Goal: Information Seeking & Learning: Find specific fact

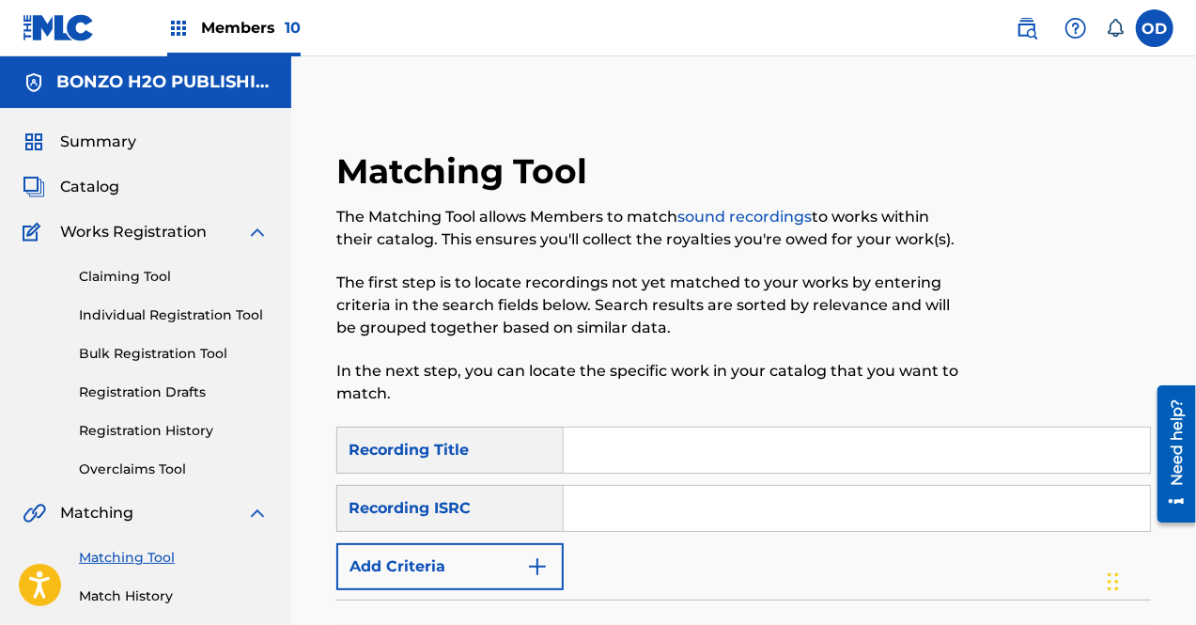
click at [547, 561] on img "Search Form" at bounding box center [537, 566] width 23 height 23
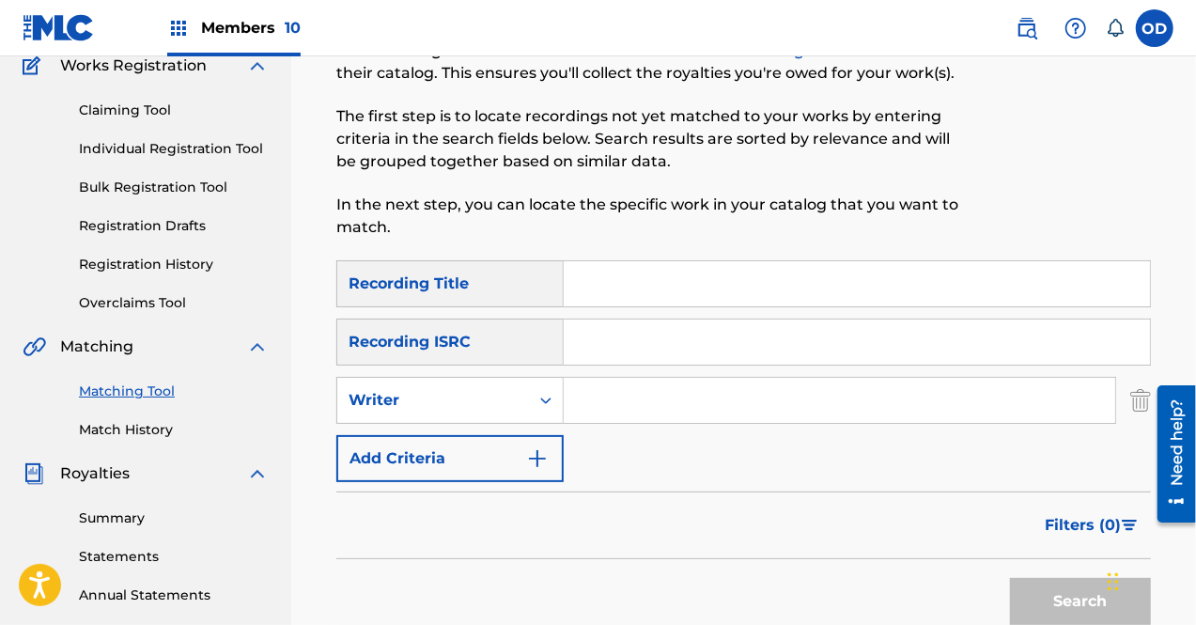
scroll to position [180, 0]
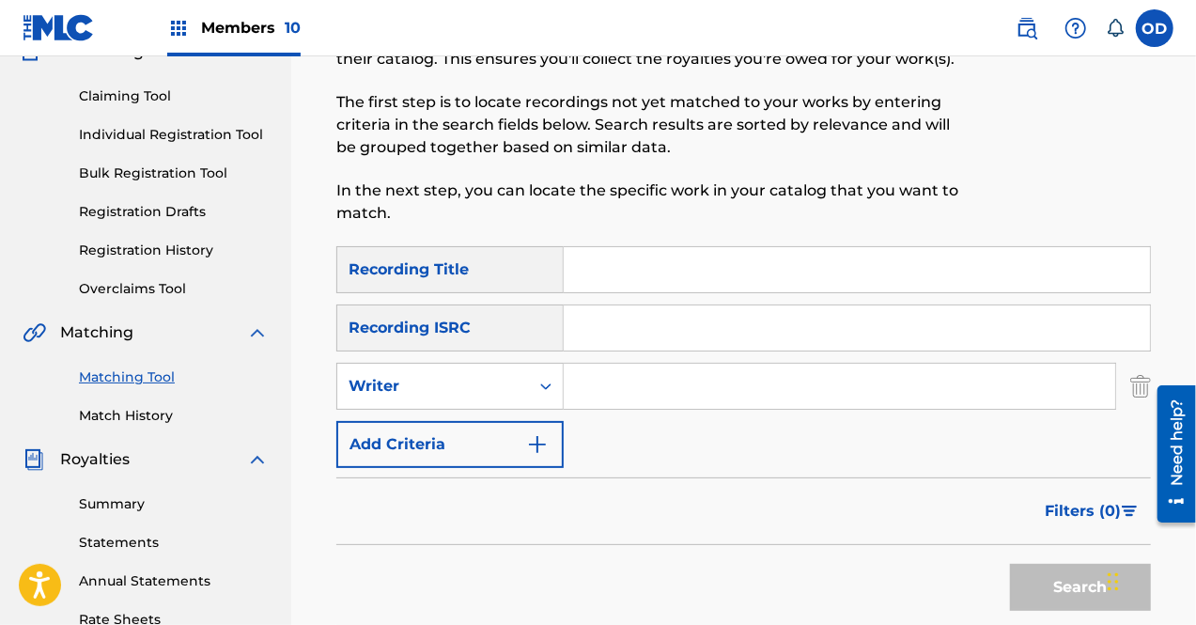
click at [640, 379] on input "Search Form" at bounding box center [840, 386] width 552 height 45
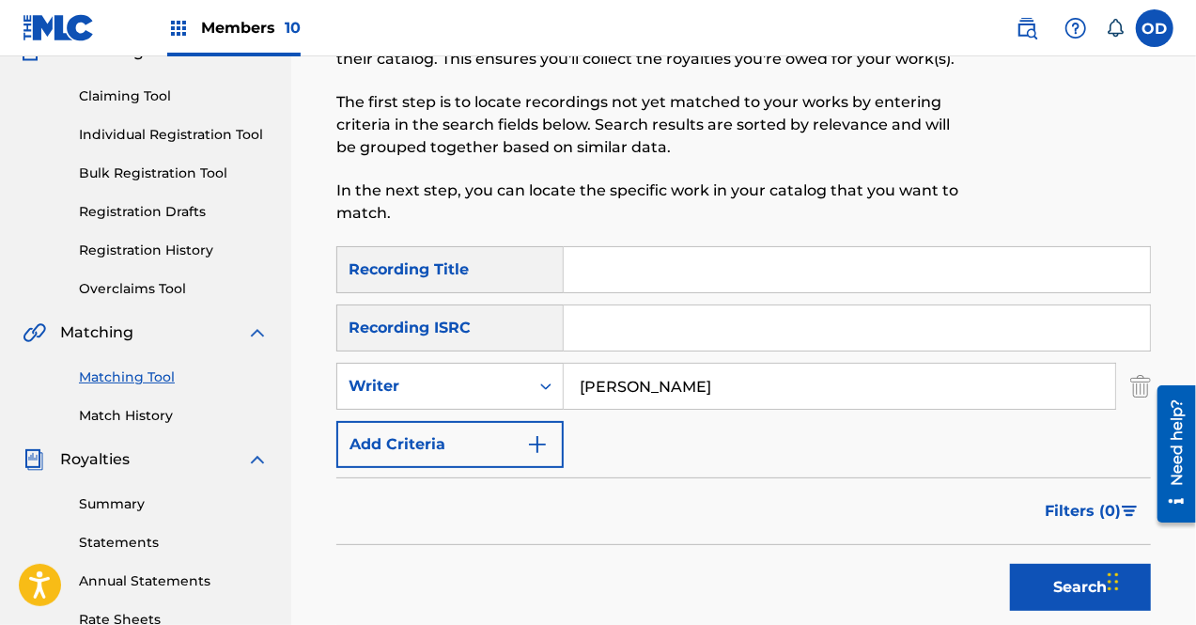
type input "[PERSON_NAME]"
click at [1064, 582] on button "Search" at bounding box center [1080, 587] width 141 height 47
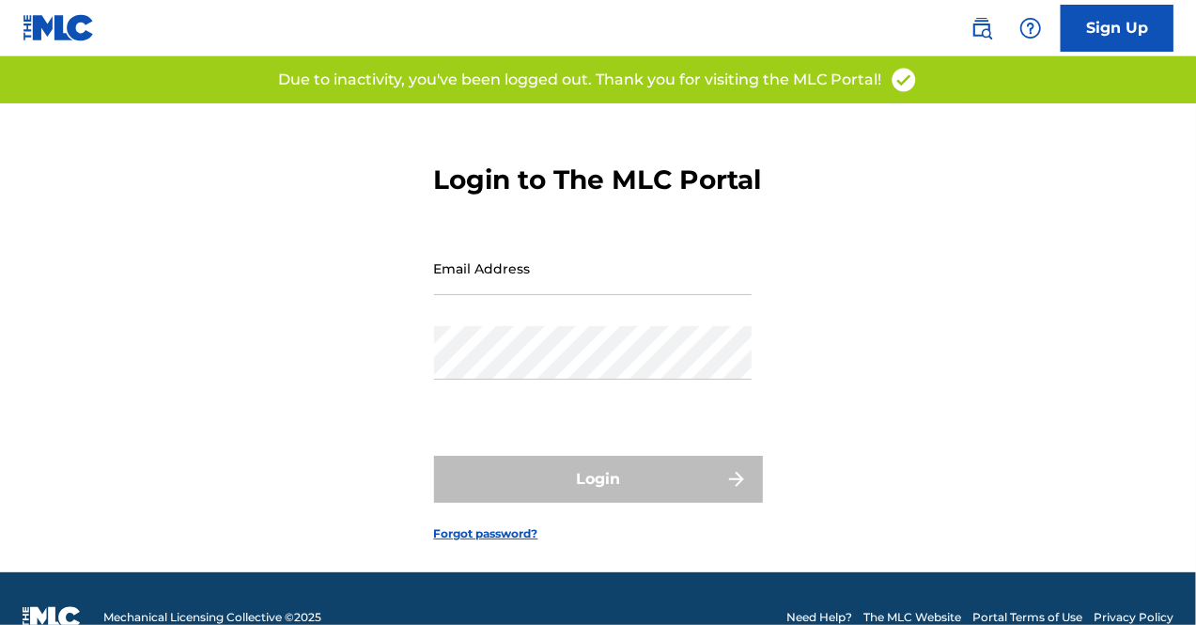
click at [530, 295] on input "Email Address" at bounding box center [593, 269] width 318 height 54
type input "[EMAIL_ADDRESS][DOMAIN_NAME]"
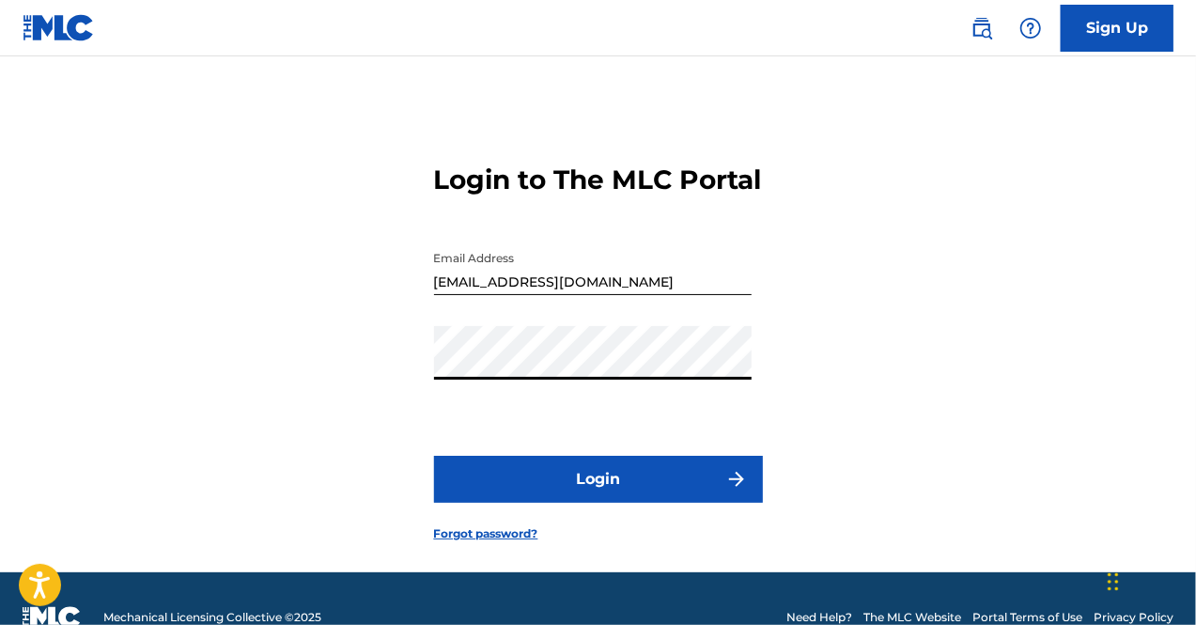
click at [545, 503] on button "Login" at bounding box center [598, 479] width 329 height 47
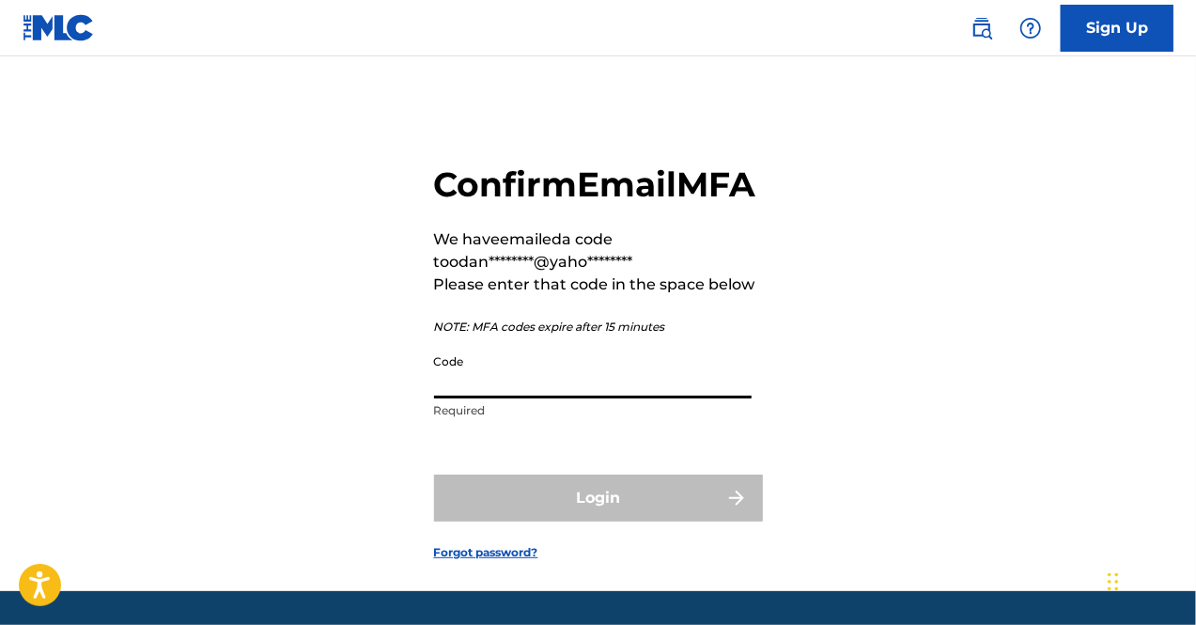
click at [538, 399] on input "Code" at bounding box center [593, 372] width 318 height 54
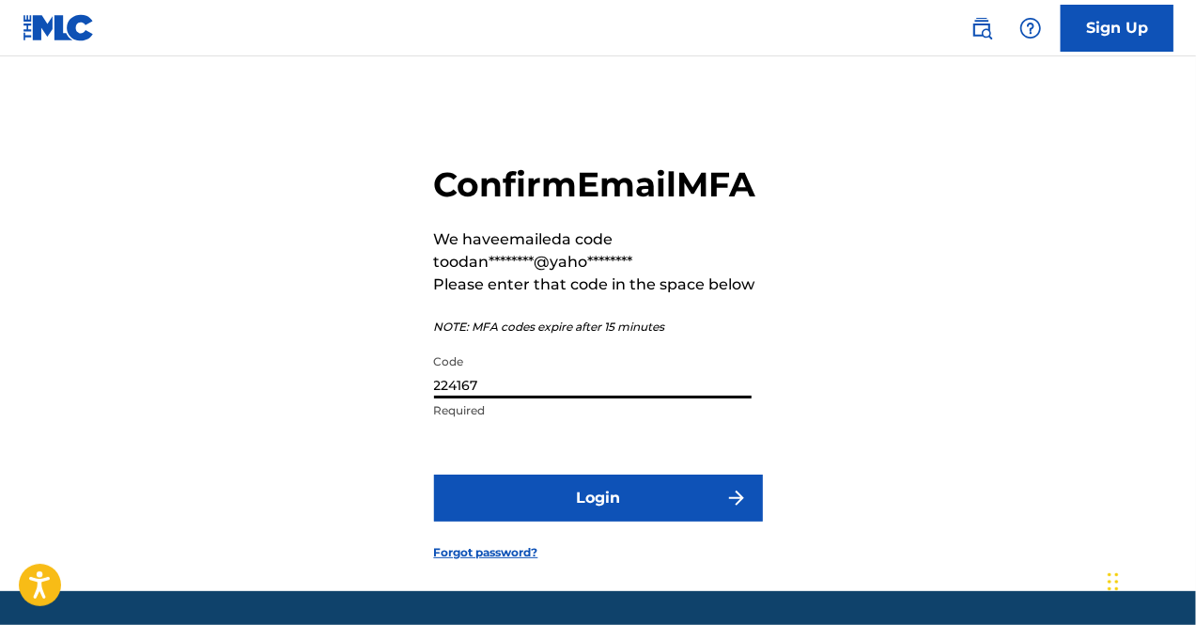
type input "224167"
click at [645, 522] on button "Login" at bounding box center [598, 498] width 329 height 47
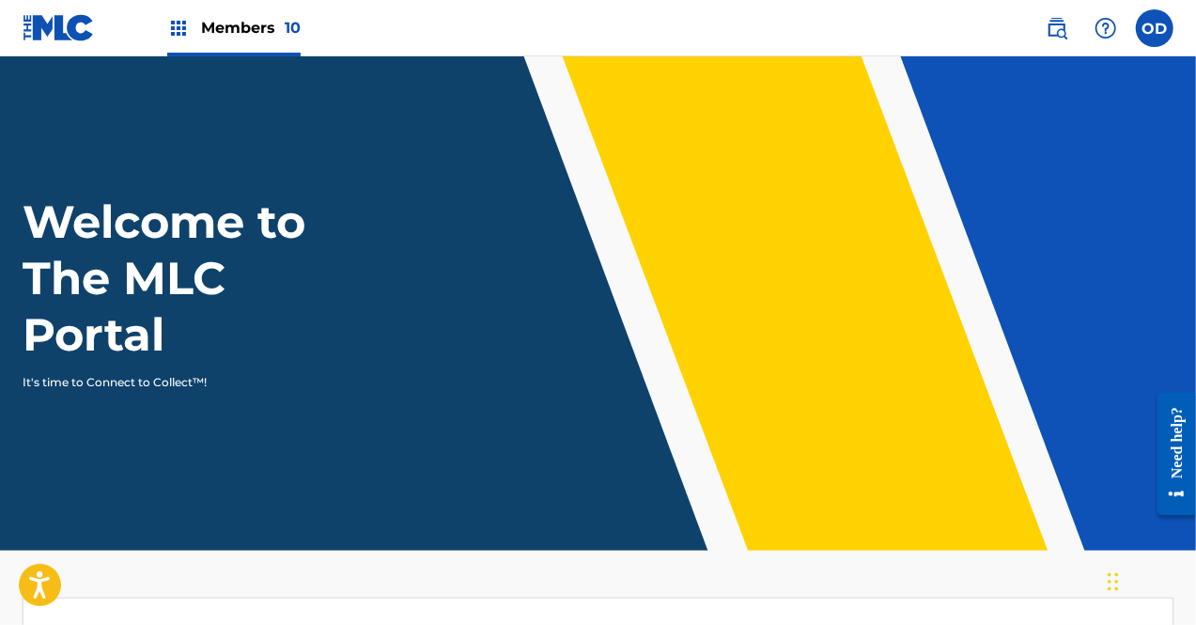
click at [280, 22] on span "Members 10" at bounding box center [251, 28] width 100 height 22
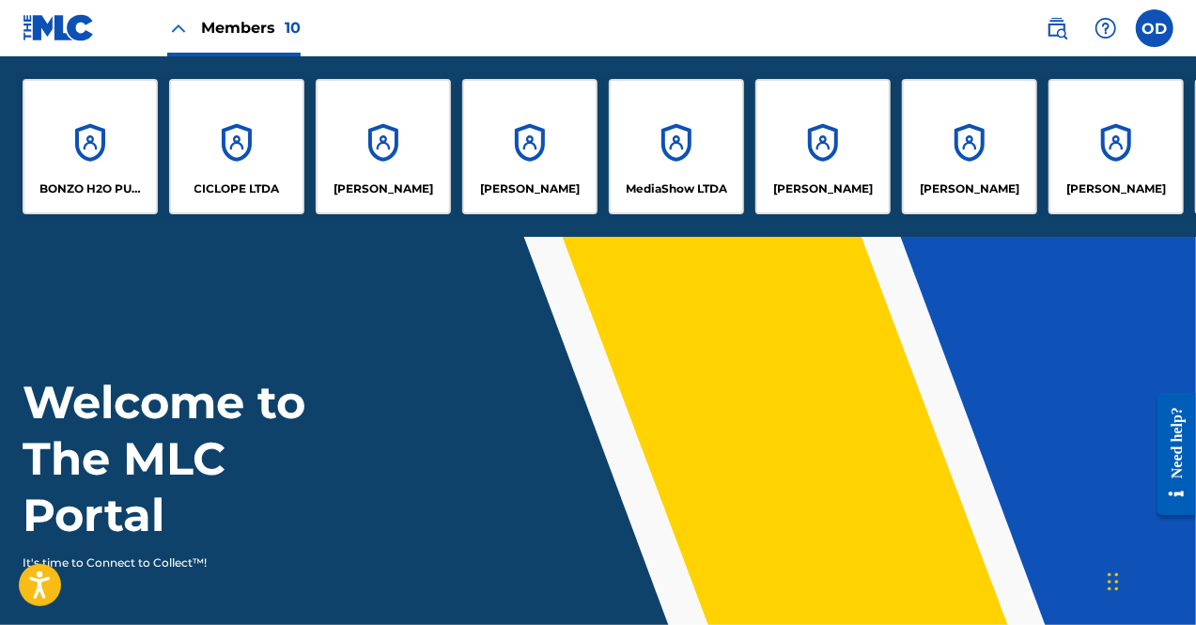
click at [109, 154] on div "BONZO H2O PUBLISHING" at bounding box center [90, 146] width 135 height 135
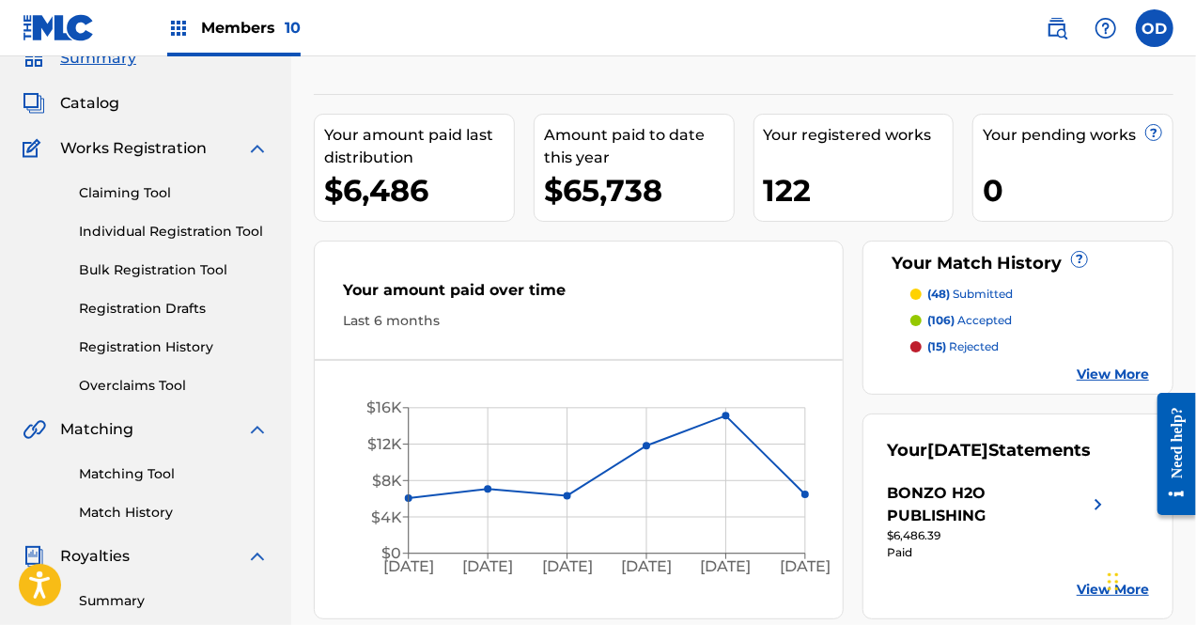
scroll to position [85, 0]
click at [135, 469] on link "Matching Tool" at bounding box center [174, 473] width 190 height 20
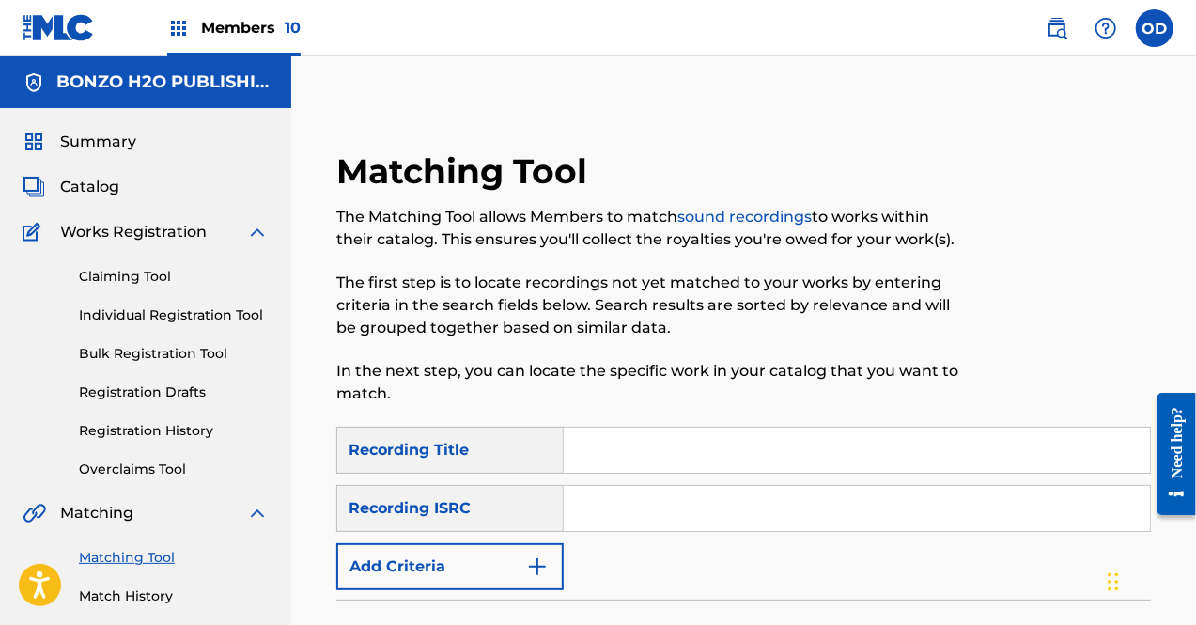
click at [541, 570] on img "Search Form" at bounding box center [537, 566] width 23 height 23
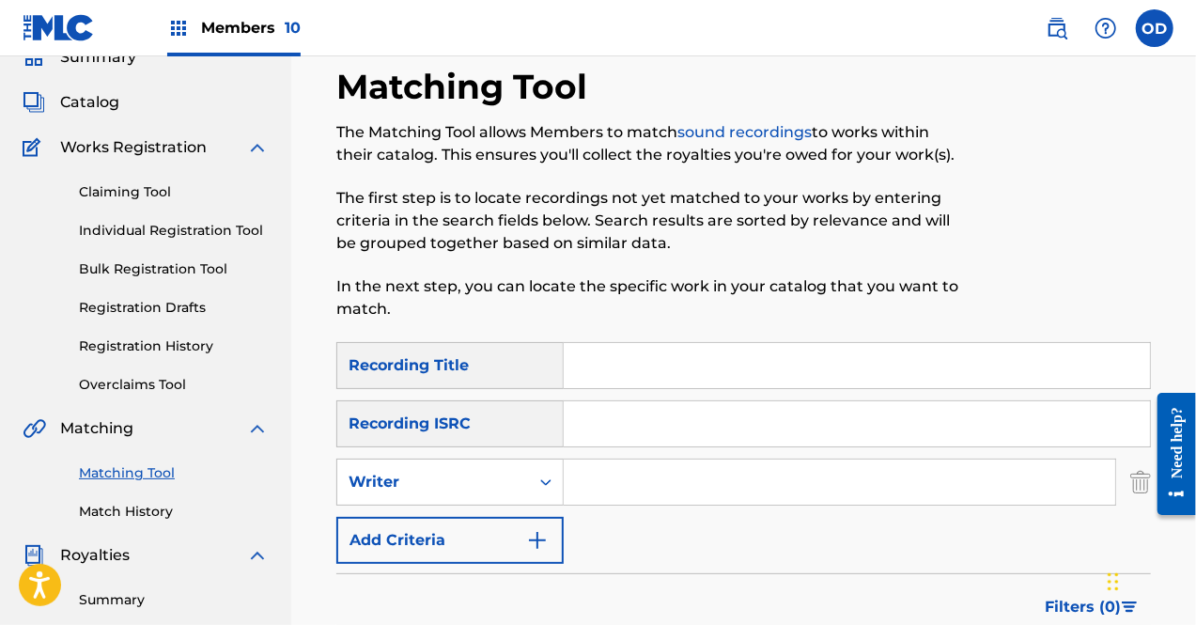
scroll to position [89, 0]
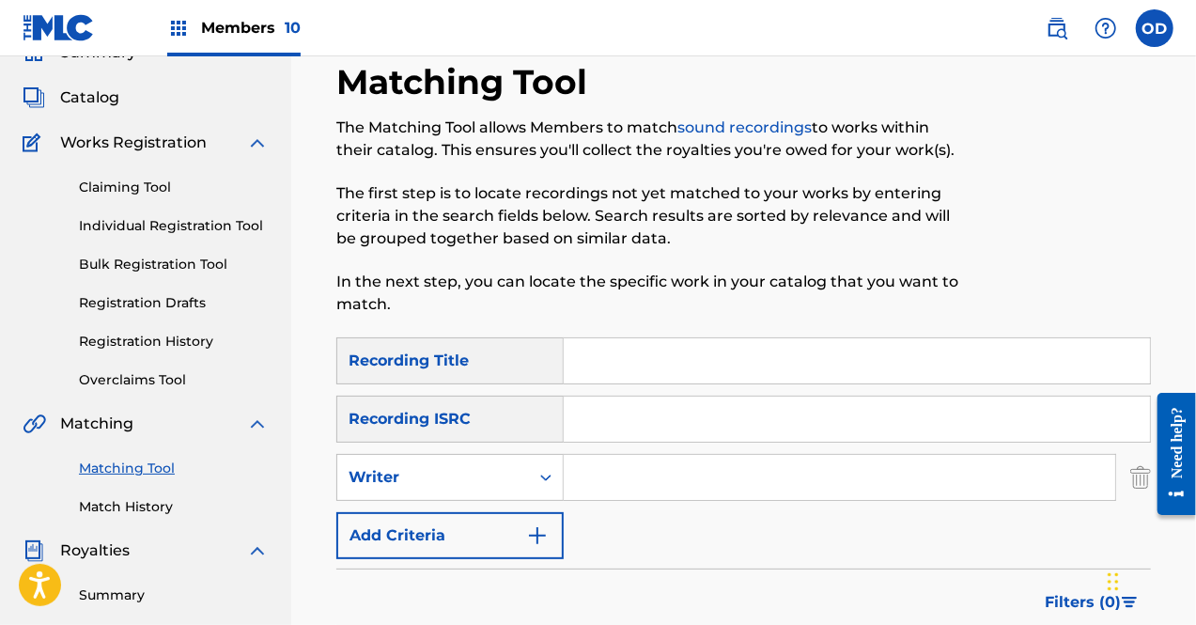
click at [666, 488] on input "Search Form" at bounding box center [840, 477] width 552 height 45
type input "[PERSON_NAME]"
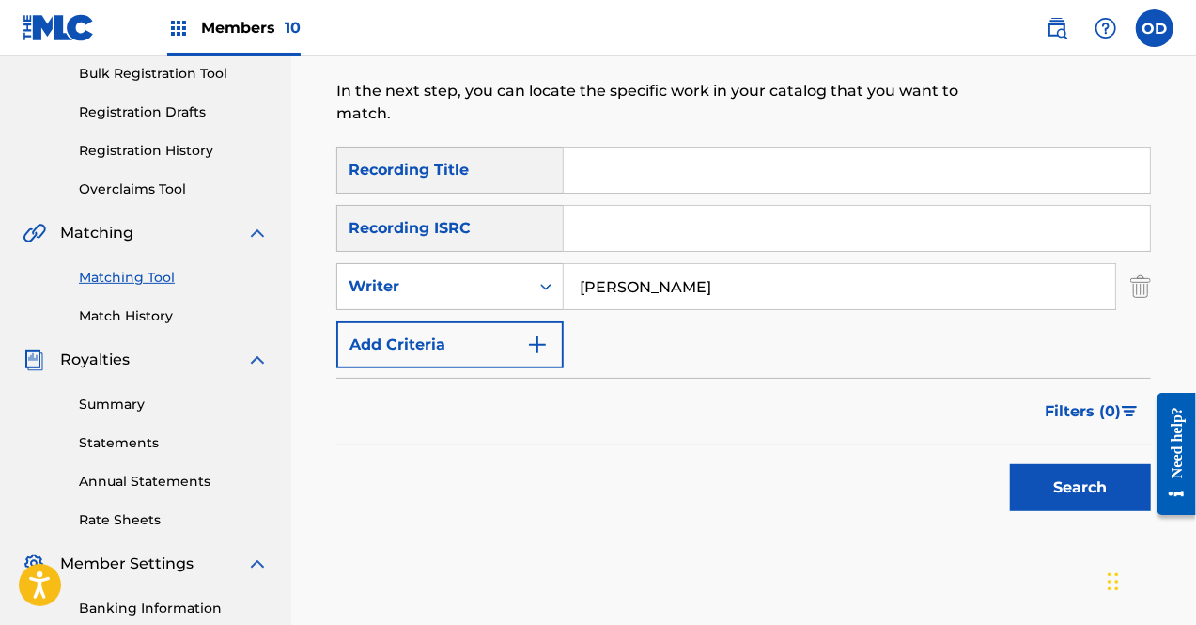
scroll to position [284, 0]
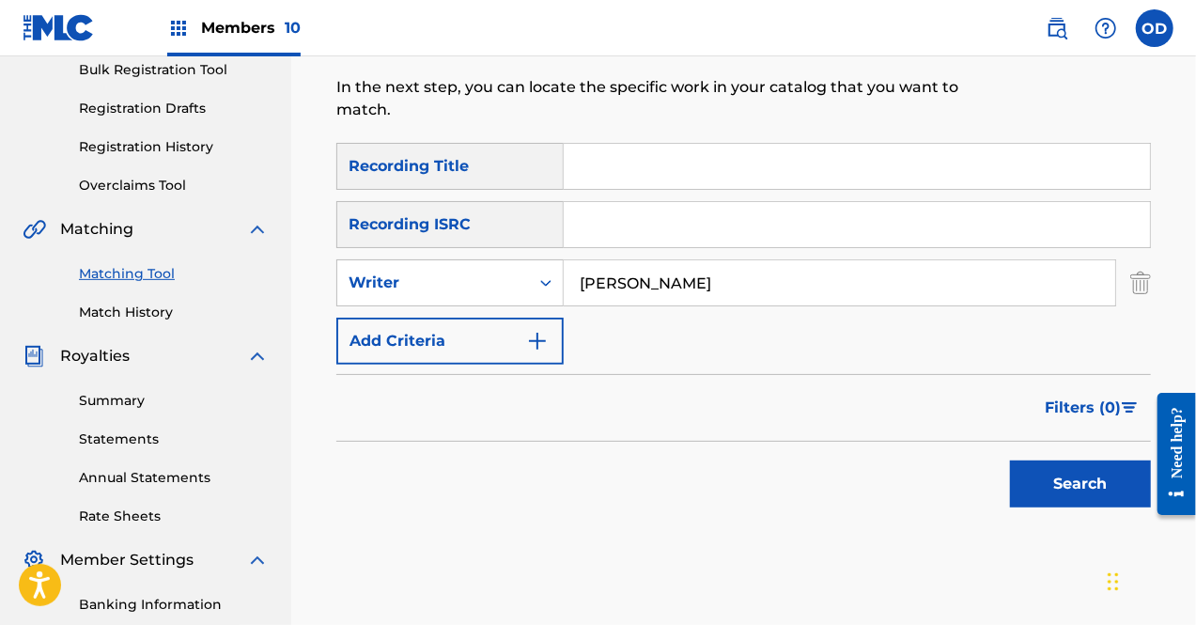
click at [1053, 480] on button "Search" at bounding box center [1080, 484] width 141 height 47
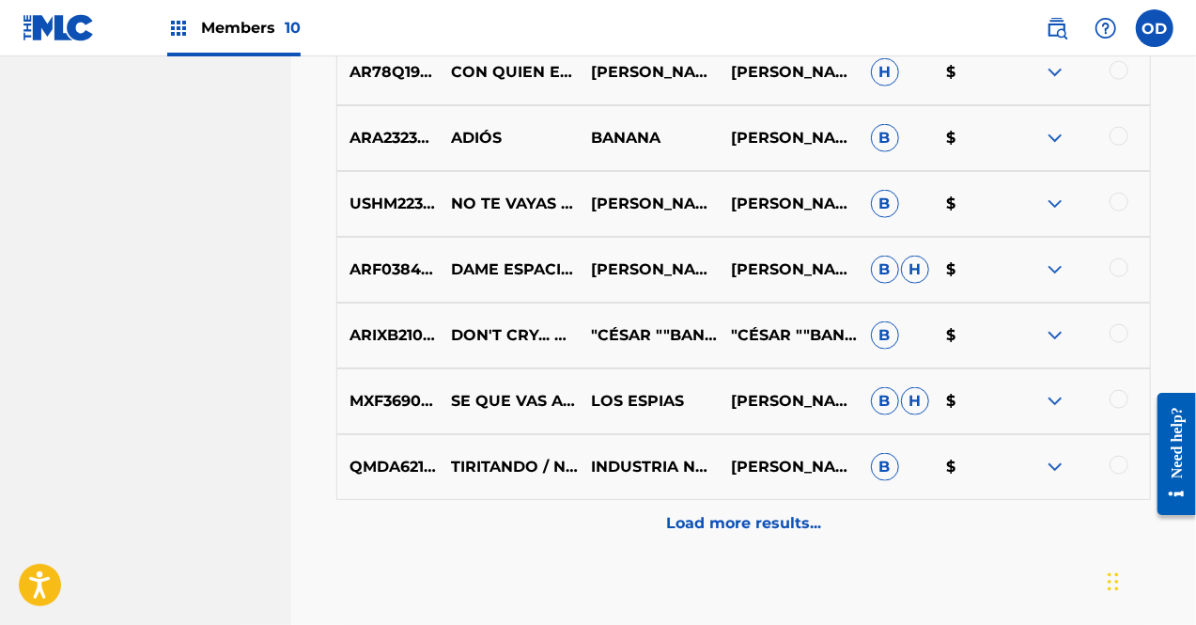
scroll to position [1075, 0]
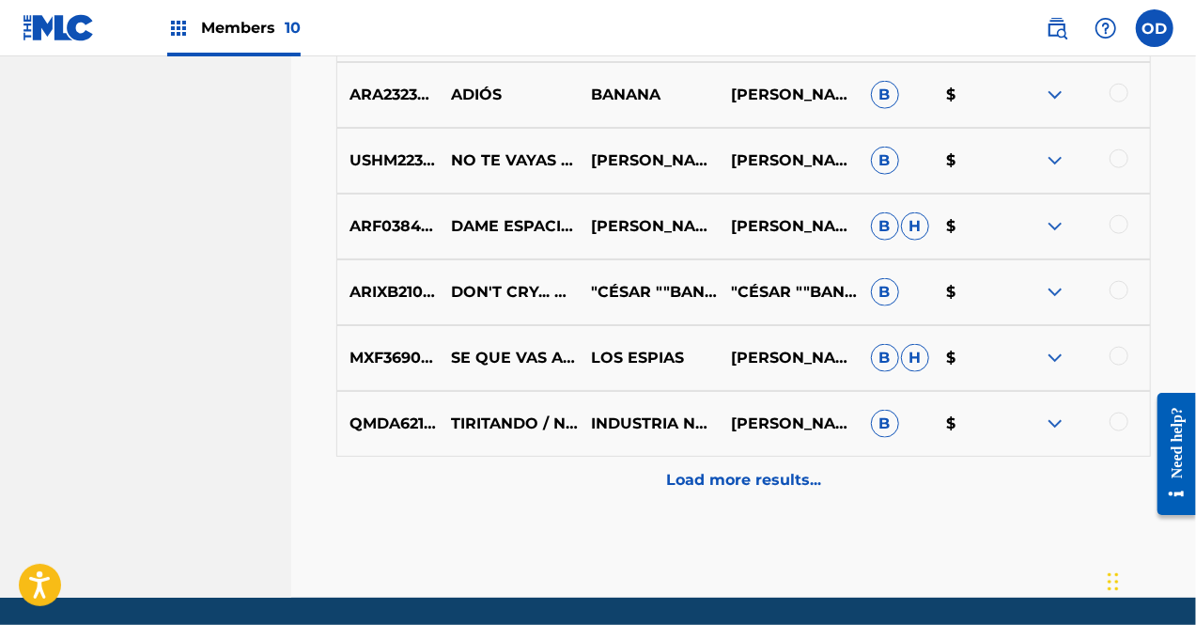
click at [754, 485] on p "Load more results..." at bounding box center [743, 480] width 155 height 23
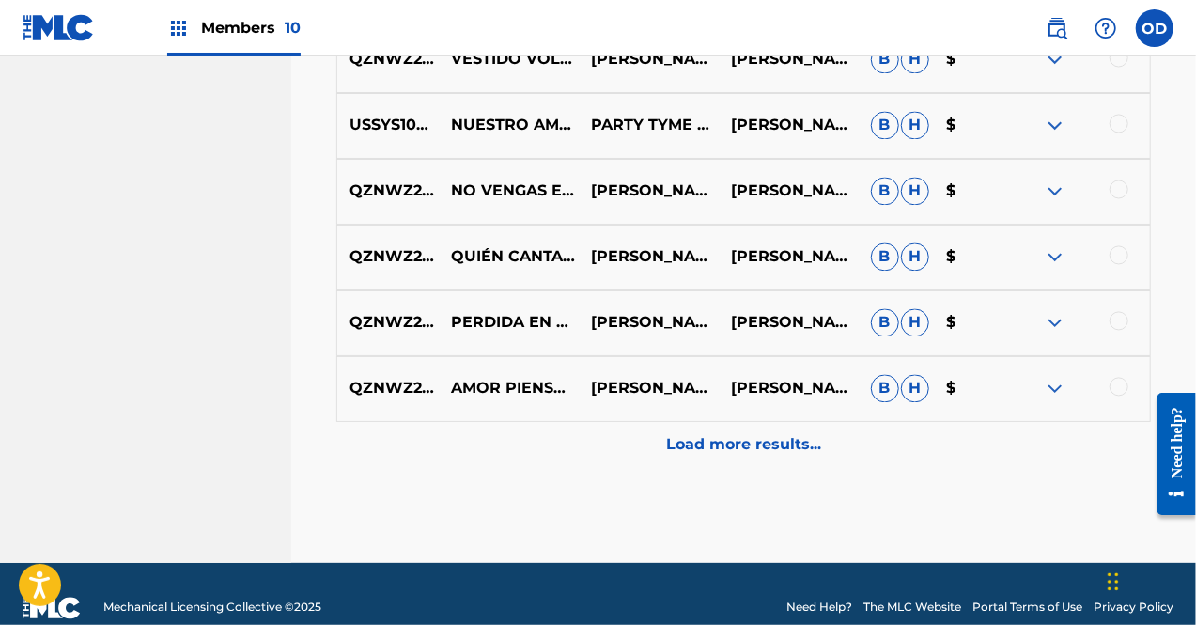
scroll to position [1778, 0]
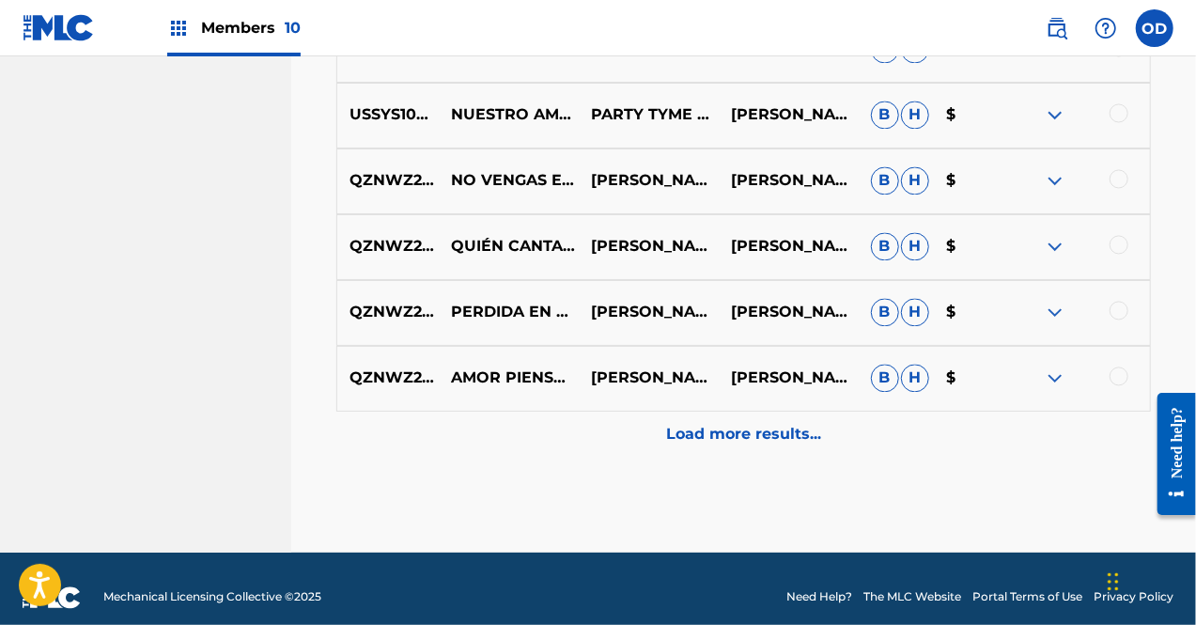
click at [750, 439] on p "Load more results..." at bounding box center [743, 435] width 155 height 23
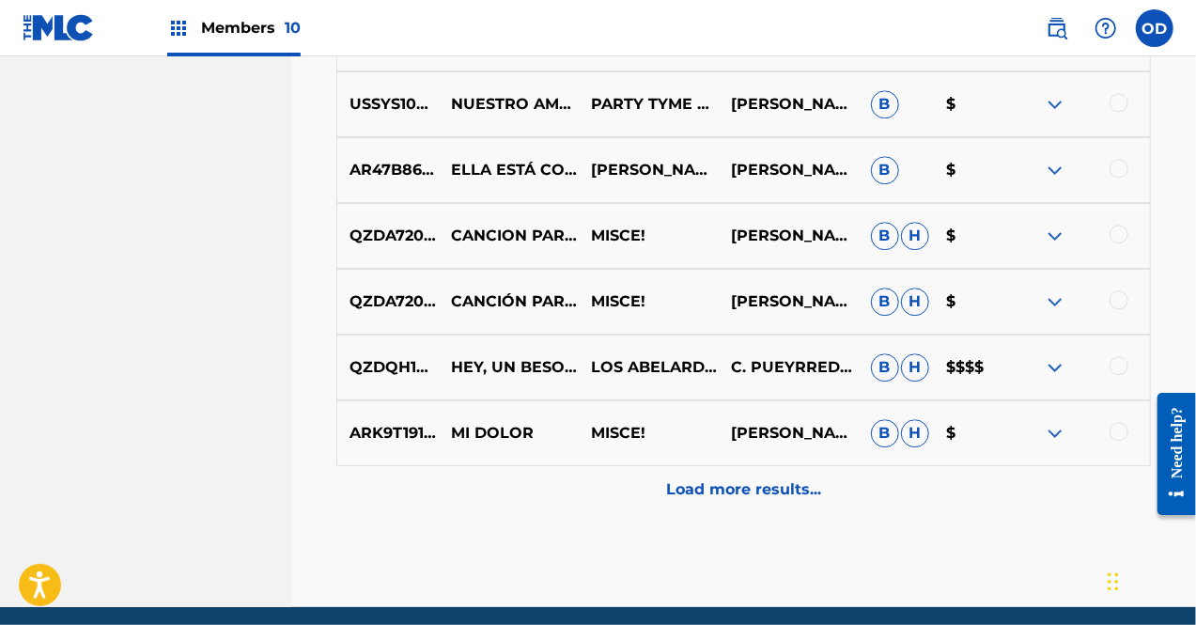
scroll to position [2426, 0]
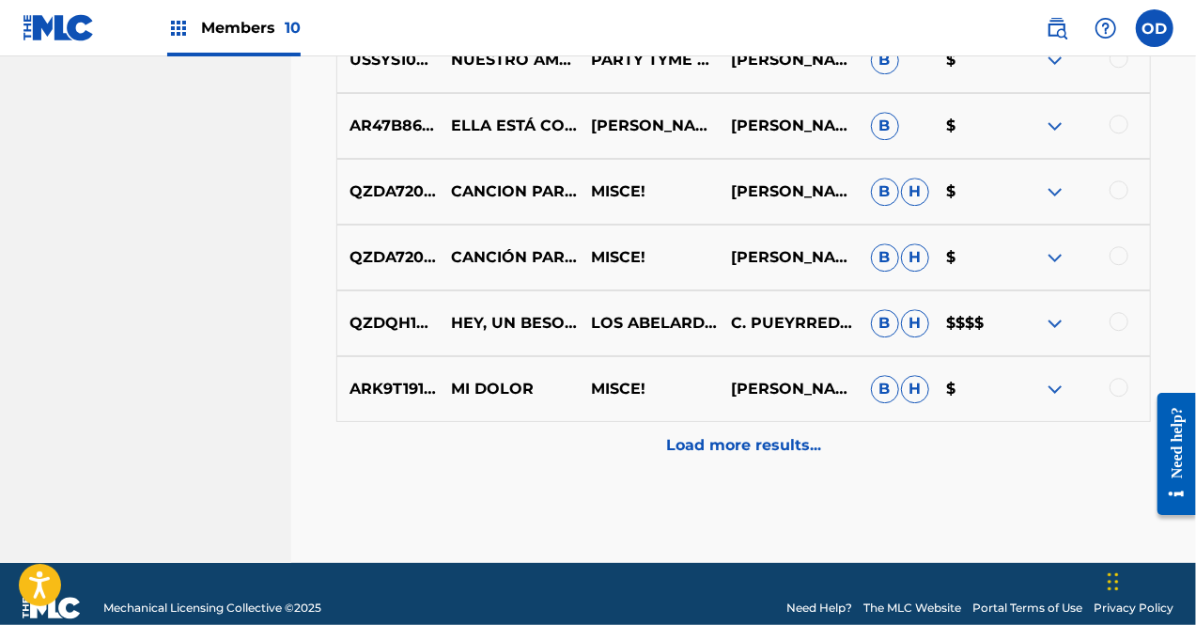
click at [789, 438] on p "Load more results..." at bounding box center [743, 445] width 155 height 23
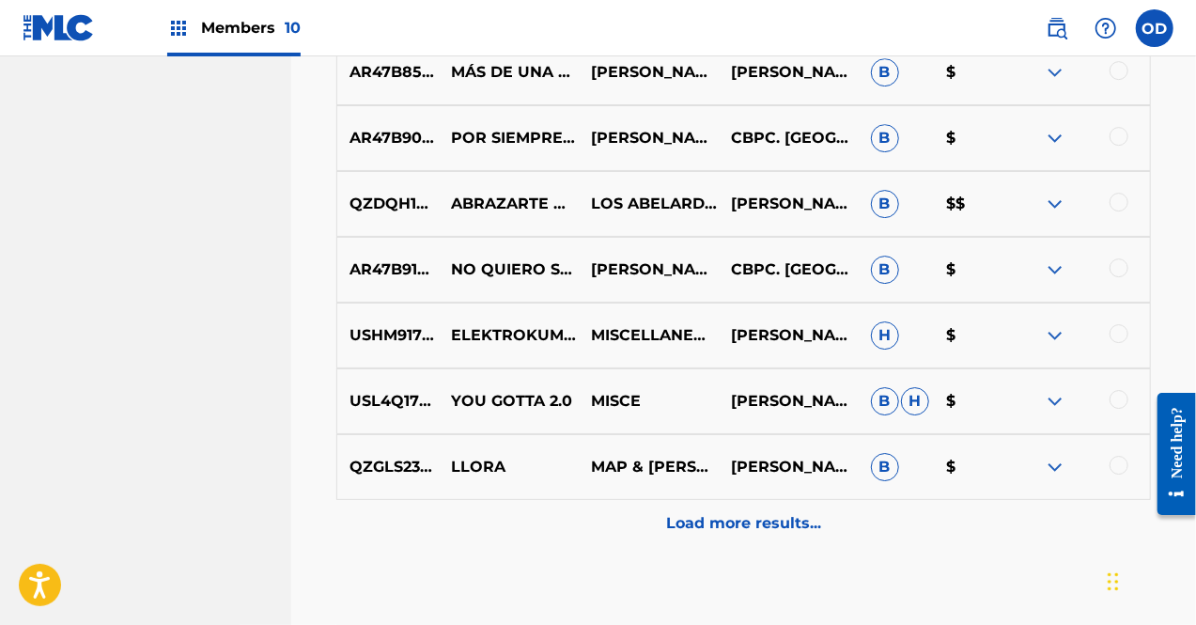
scroll to position [3111, 0]
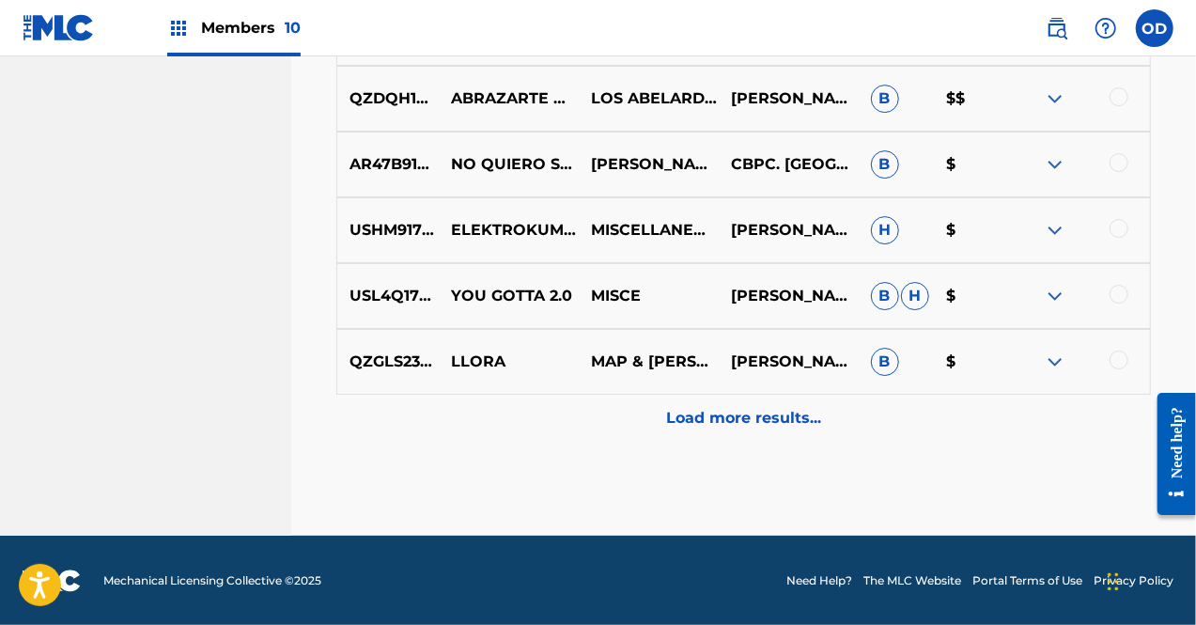
click at [759, 417] on p "Load more results..." at bounding box center [743, 418] width 155 height 23
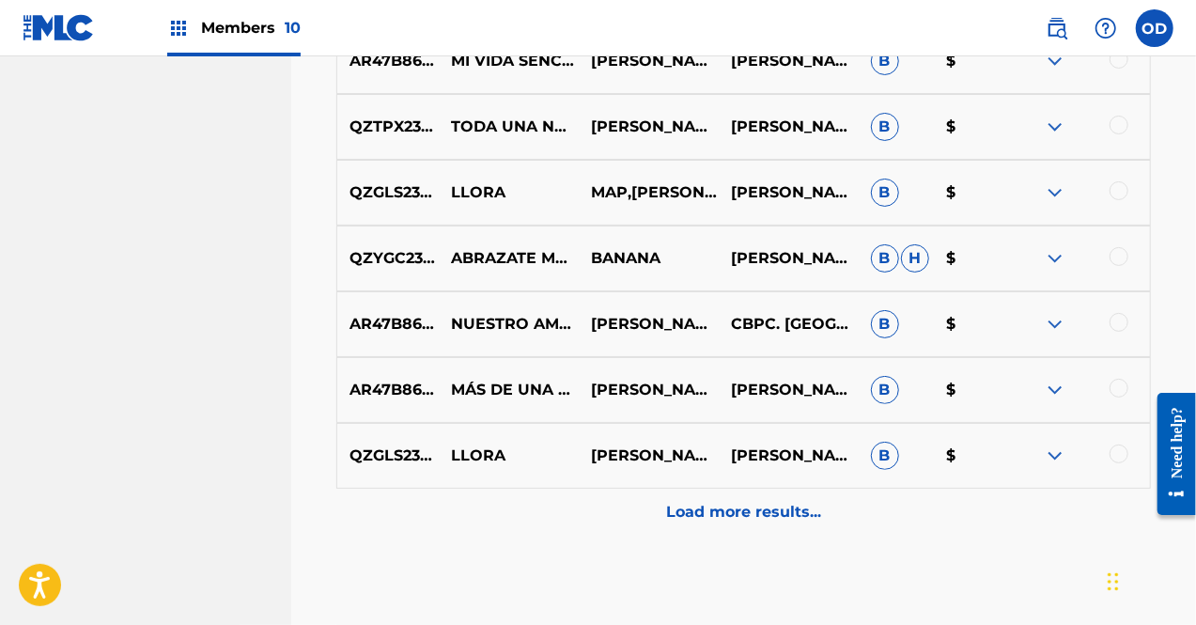
scroll to position [3713, 0]
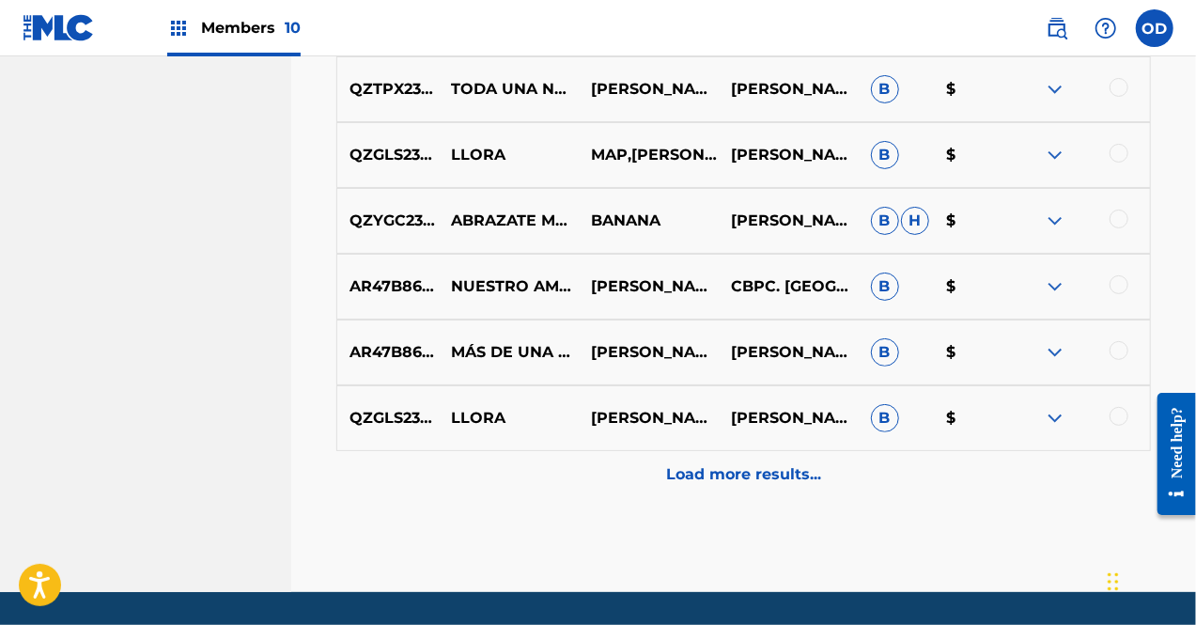
click at [724, 473] on p "Load more results..." at bounding box center [743, 474] width 155 height 23
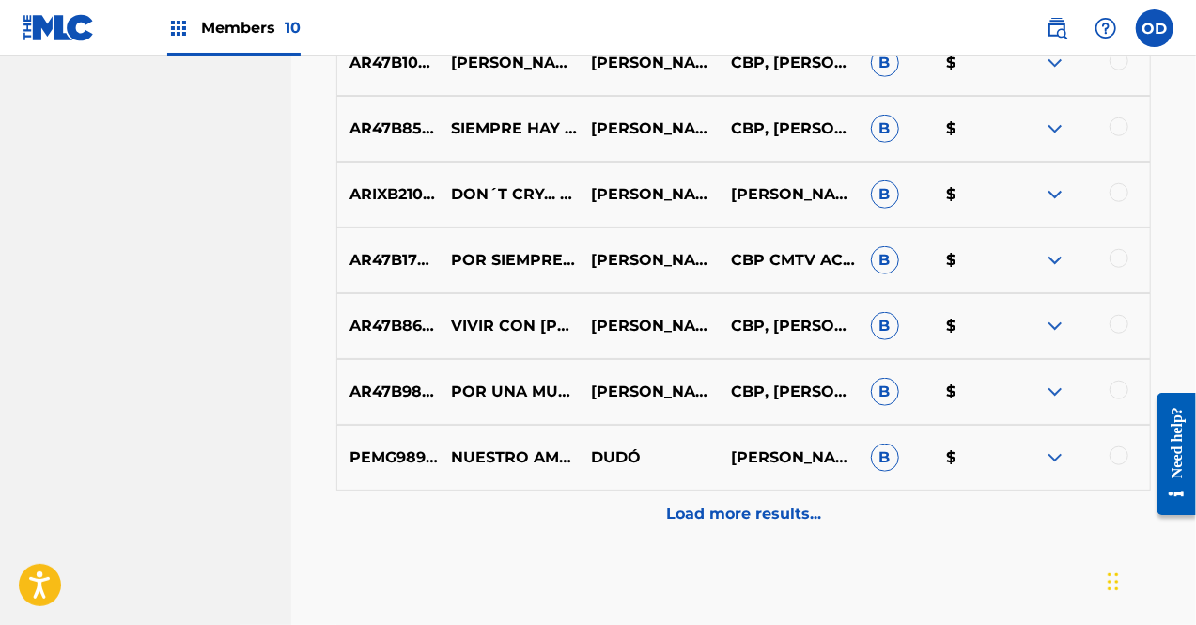
scroll to position [4427, 0]
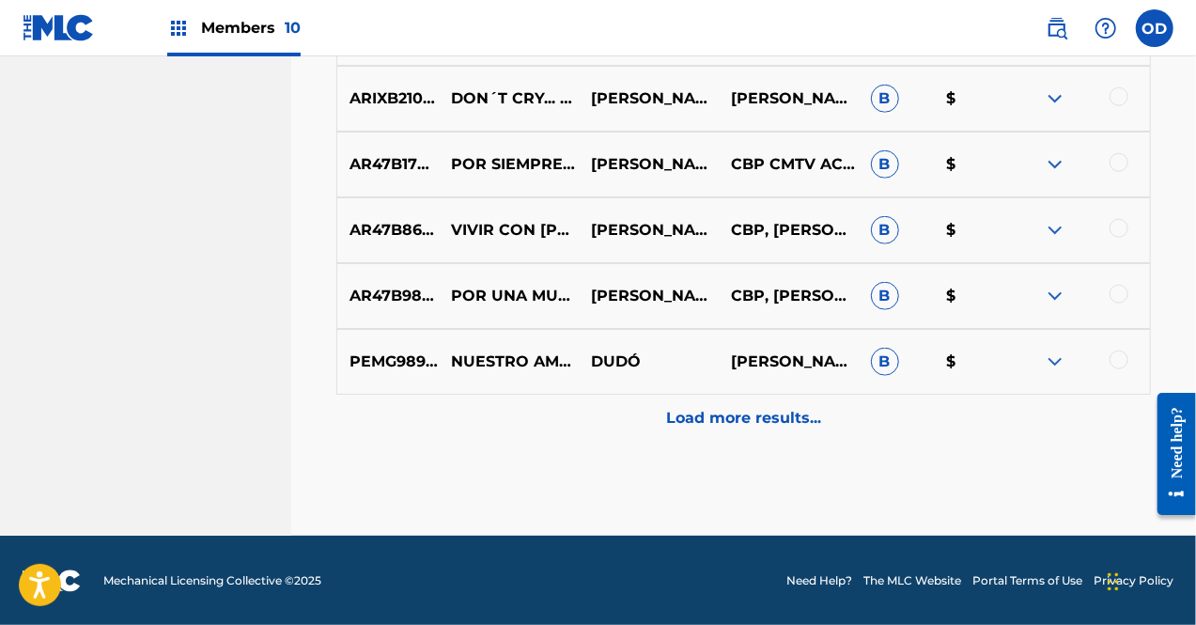
click at [777, 429] on div "Load more results..." at bounding box center [743, 418] width 815 height 47
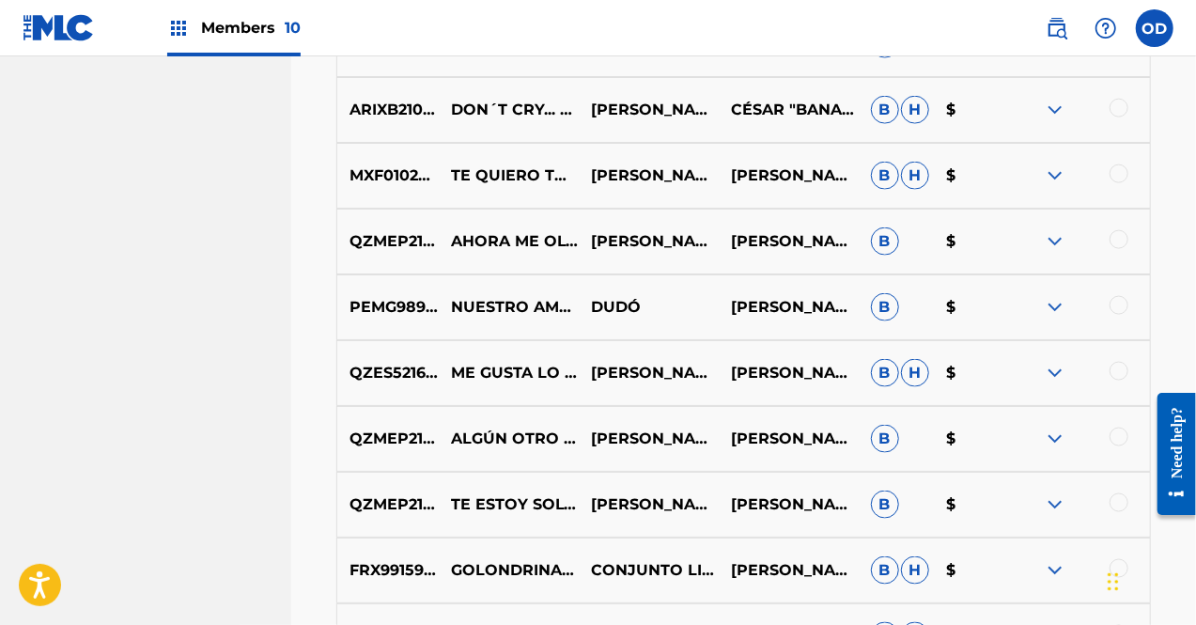
scroll to position [4936, 0]
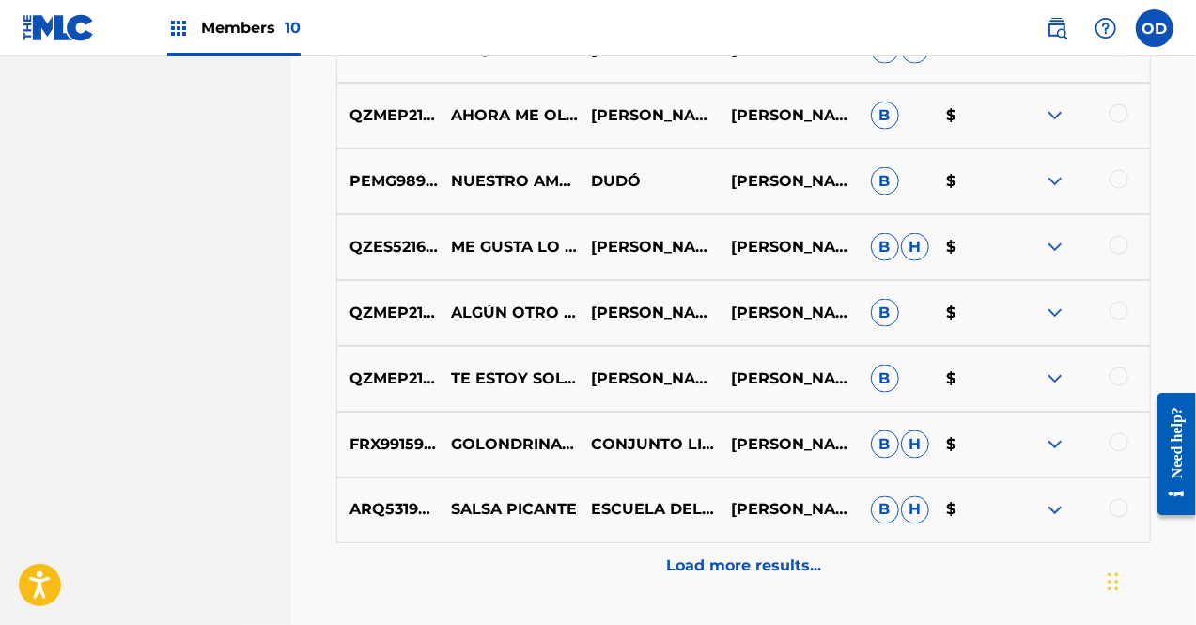
click at [725, 569] on p "Load more results..." at bounding box center [743, 566] width 155 height 23
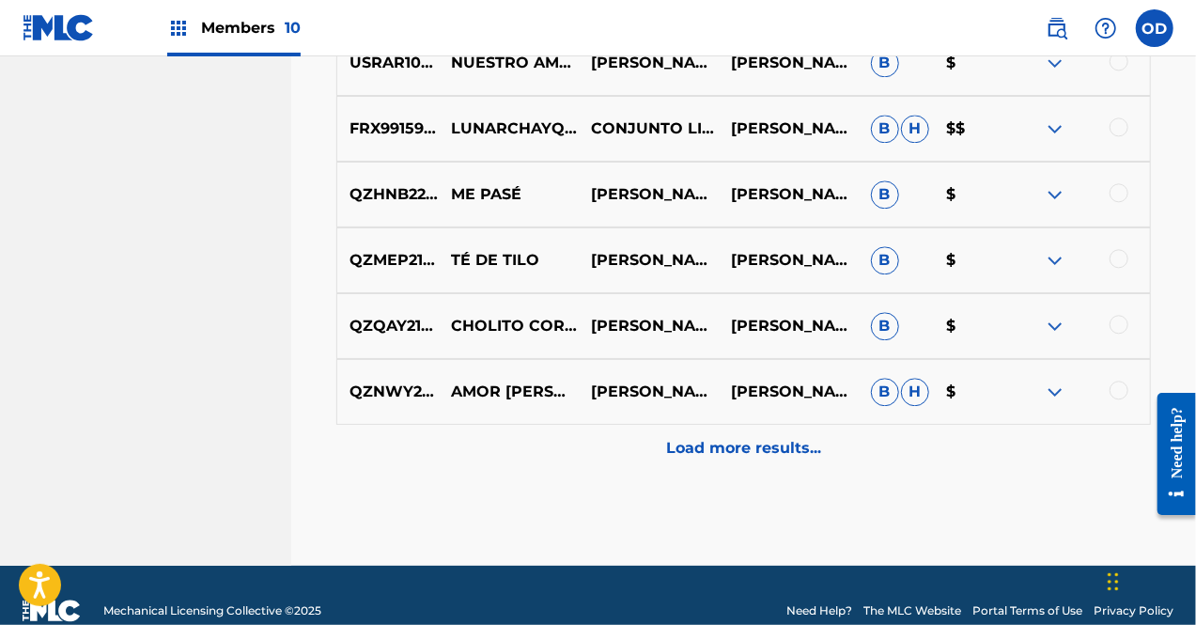
scroll to position [5743, 0]
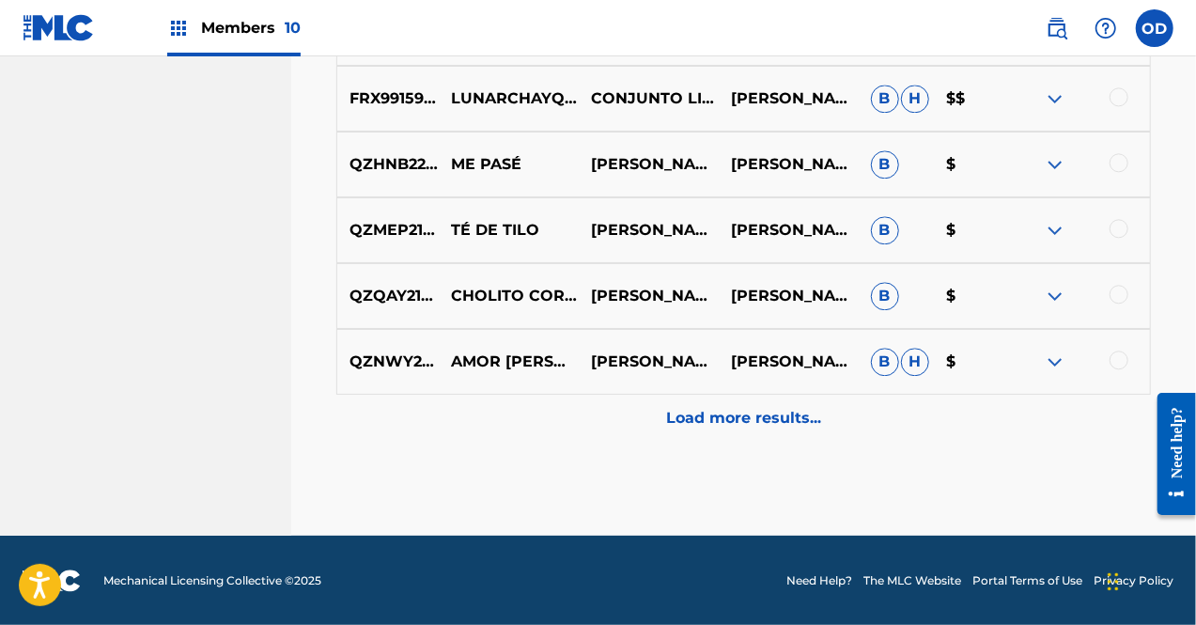
click at [805, 420] on p "Load more results..." at bounding box center [743, 418] width 155 height 23
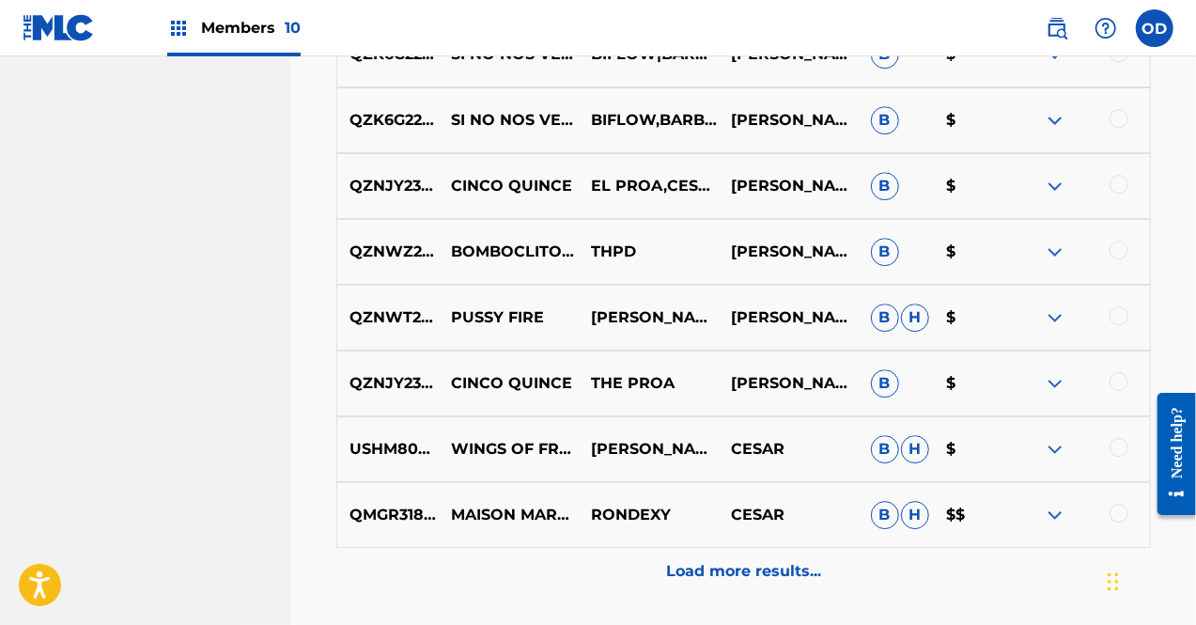
scroll to position [6269, 0]
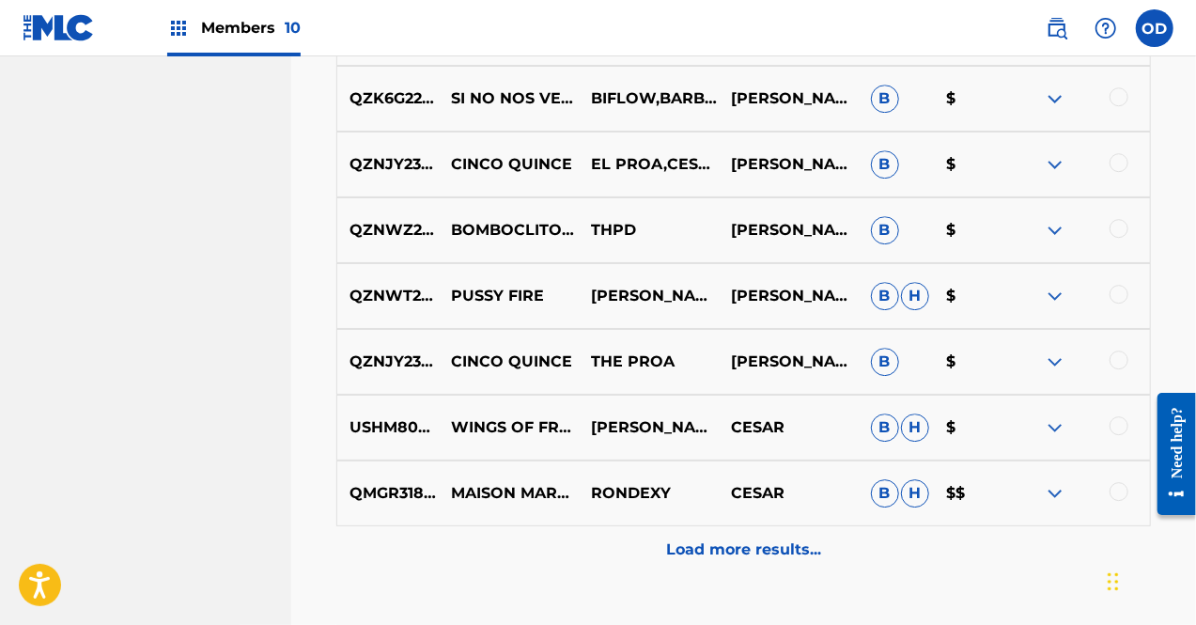
click at [736, 557] on p "Load more results..." at bounding box center [743, 550] width 155 height 23
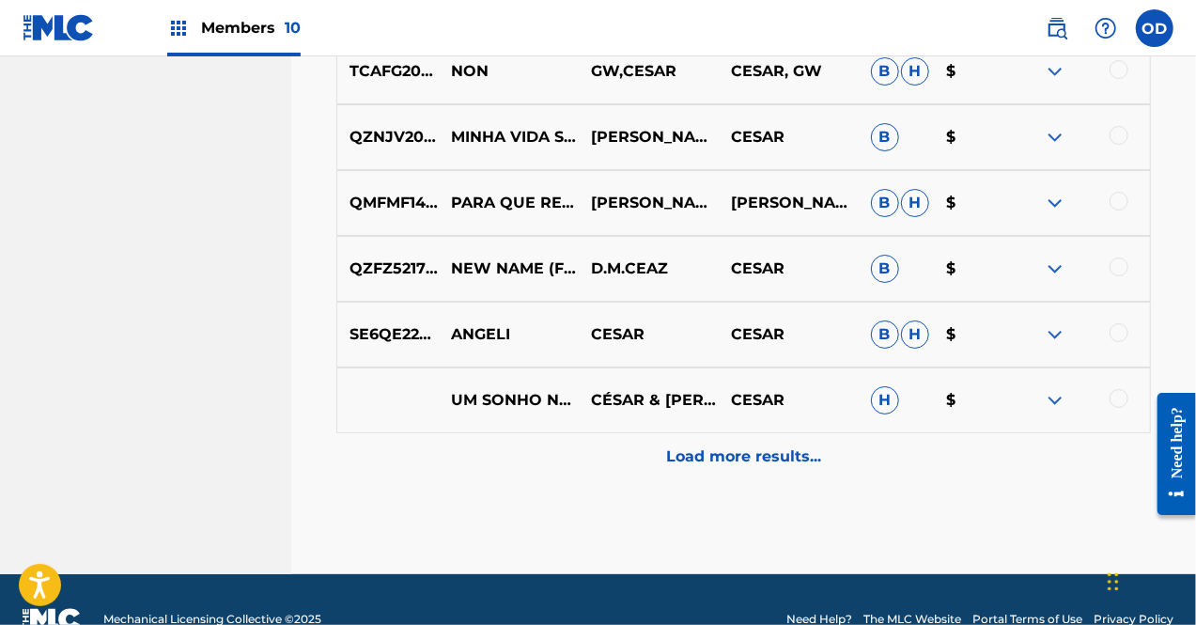
scroll to position [7059, 0]
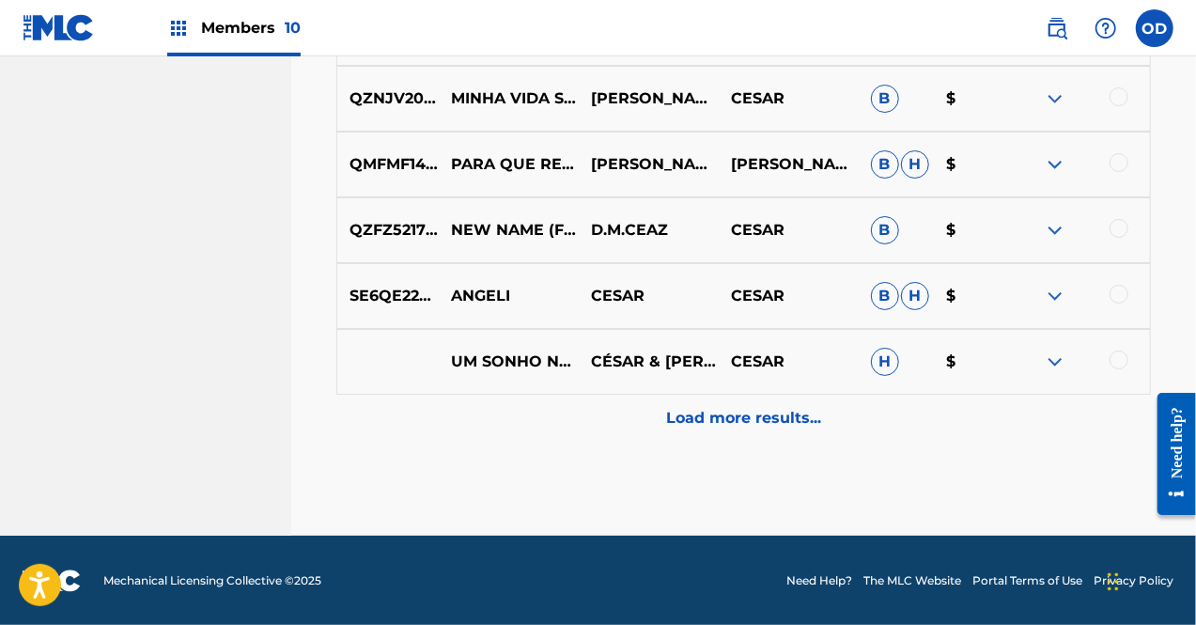
click at [794, 418] on p "Load more results..." at bounding box center [743, 418] width 155 height 23
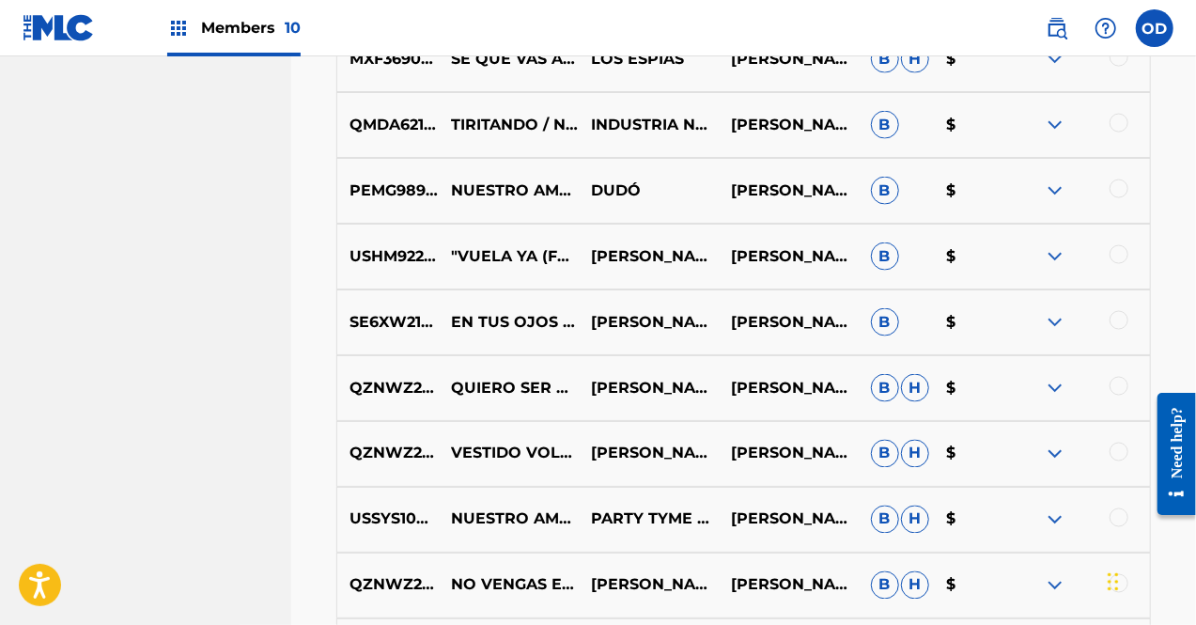
scroll to position [1378, 0]
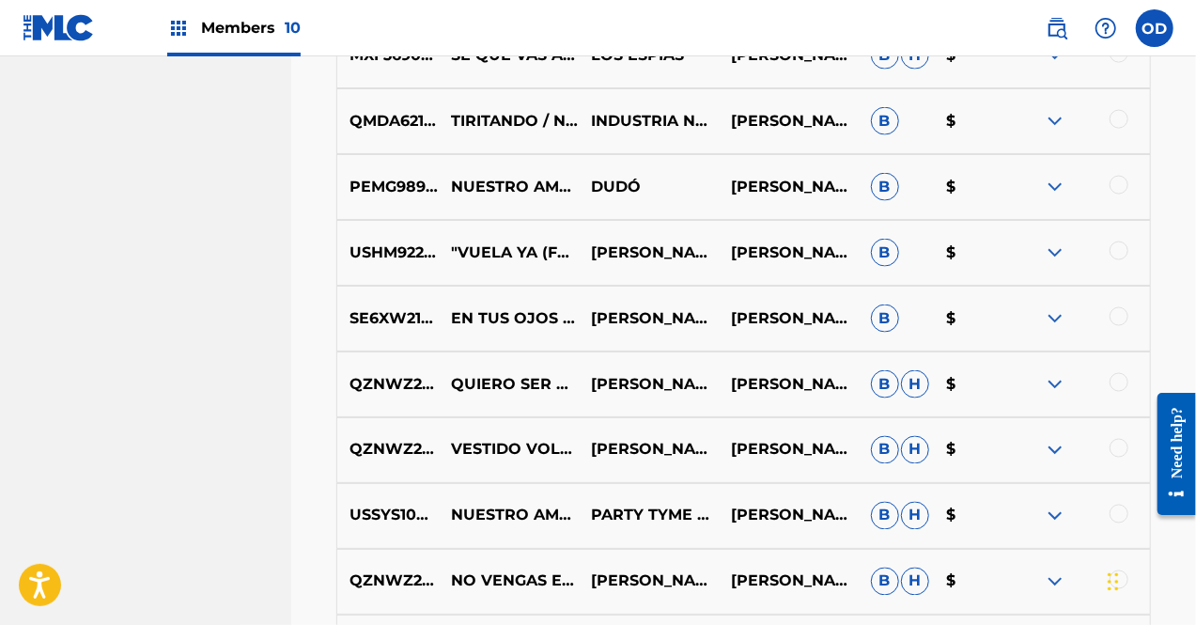
click at [1057, 253] on img at bounding box center [1055, 253] width 23 height 23
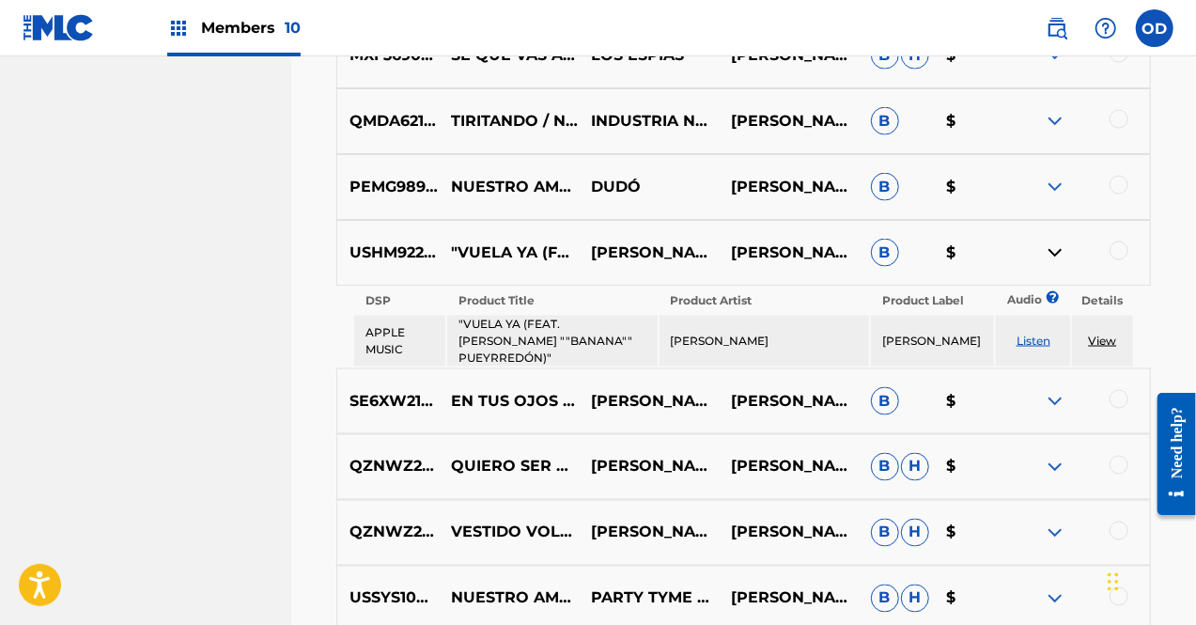
click at [1057, 253] on img at bounding box center [1055, 253] width 23 height 23
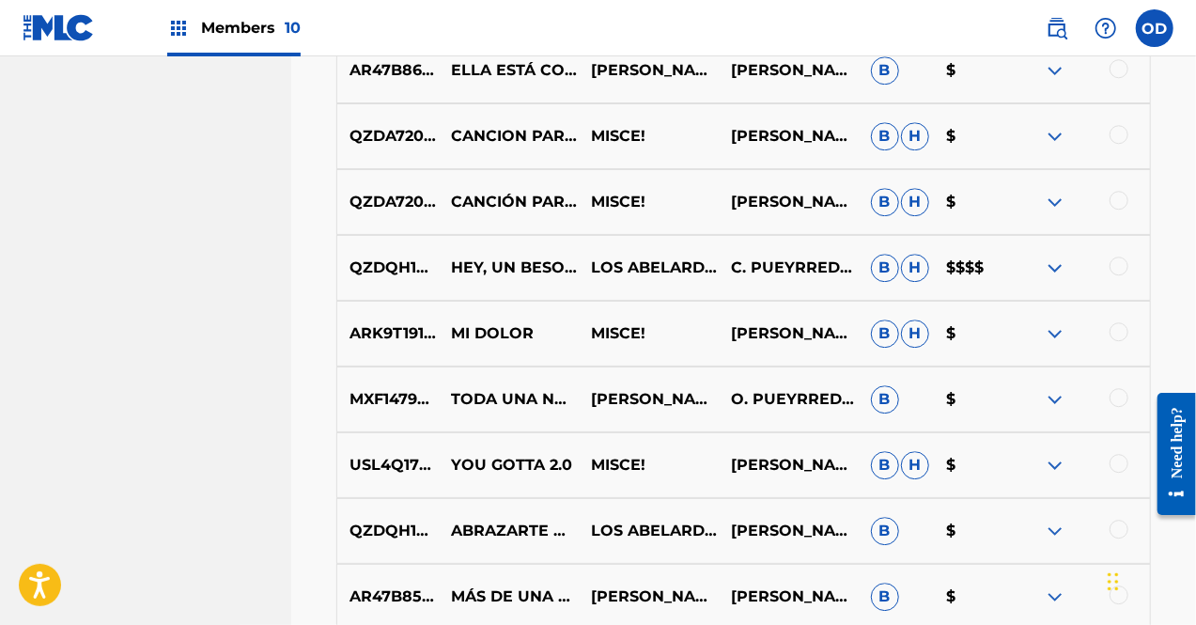
scroll to position [2485, 0]
